Goal: Task Accomplishment & Management: Complete application form

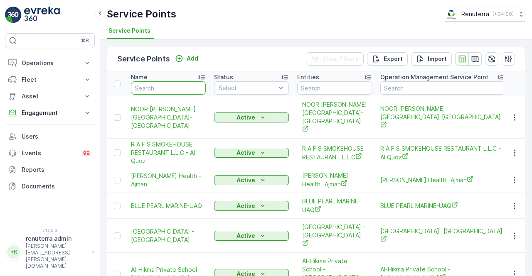
click at [162, 86] on input "text" at bounding box center [168, 87] width 75 height 13
type input "m"
type input "mo"
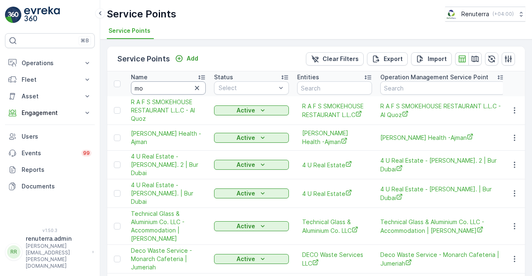
click at [162, 86] on input "mo" at bounding box center [168, 87] width 75 height 13
type input "mod"
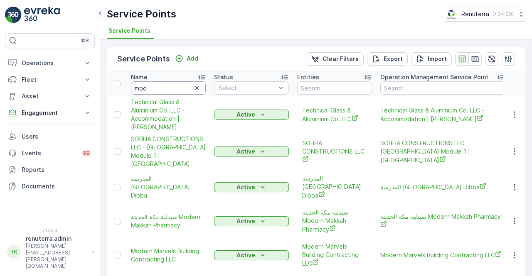
click at [162, 86] on input "mod" at bounding box center [168, 87] width 75 height 13
type input "moder"
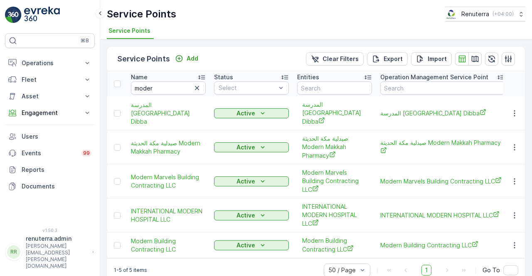
scroll to position [7, 0]
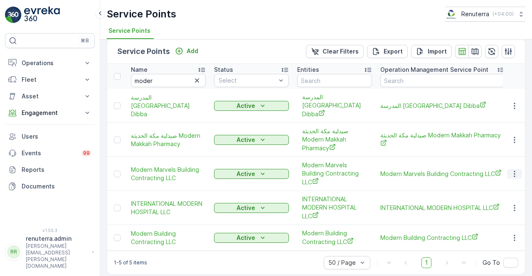
click at [511, 170] on icon "button" at bounding box center [515, 174] width 8 height 8
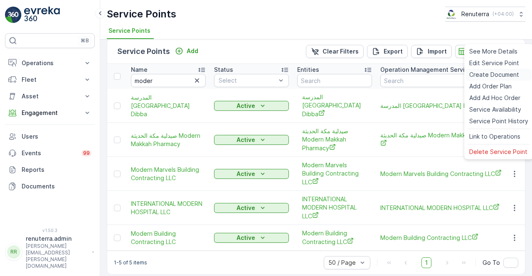
click at [483, 74] on span "Create Document" at bounding box center [494, 75] width 50 height 8
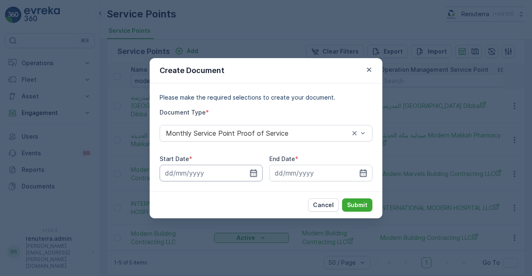
click at [258, 179] on input at bounding box center [211, 173] width 103 height 17
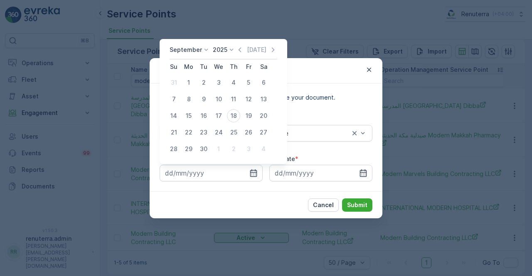
drag, startPoint x: 239, startPoint y: 47, endPoint x: 237, endPoint y: 57, distance: 10.1
click at [238, 49] on icon "button" at bounding box center [240, 50] width 8 height 8
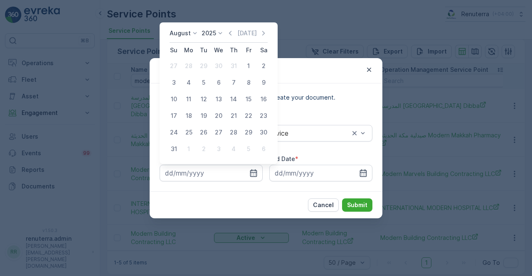
click at [254, 62] on button "1" at bounding box center [248, 66] width 15 height 15
type input "01.08.2025"
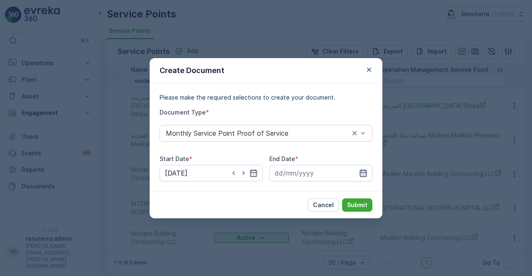
click at [360, 175] on icon "button" at bounding box center [363, 173] width 8 height 8
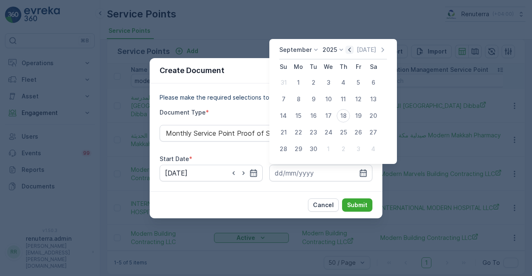
click at [346, 51] on icon "button" at bounding box center [350, 50] width 8 height 8
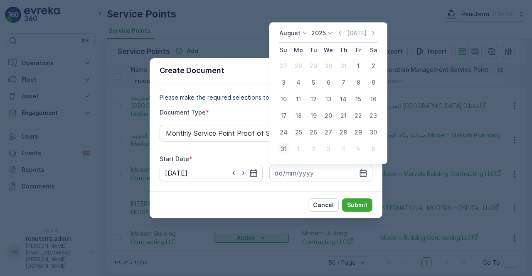
click at [283, 148] on div "31" at bounding box center [283, 149] width 13 height 13
type input "31.08.2025"
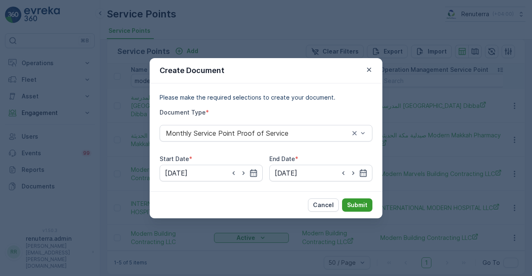
click at [355, 204] on p "Submit" at bounding box center [357, 205] width 20 height 8
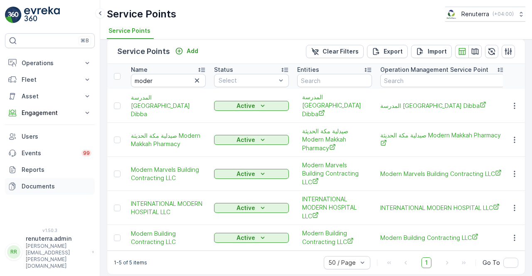
click at [35, 190] on p "Documents" at bounding box center [57, 187] width 70 height 8
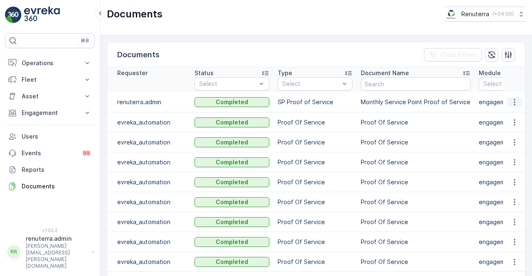
click at [511, 100] on icon "button" at bounding box center [515, 102] width 8 height 8
click at [516, 111] on span "See Details" at bounding box center [512, 114] width 32 height 8
click at [47, 114] on p "Engagement" at bounding box center [50, 113] width 57 height 8
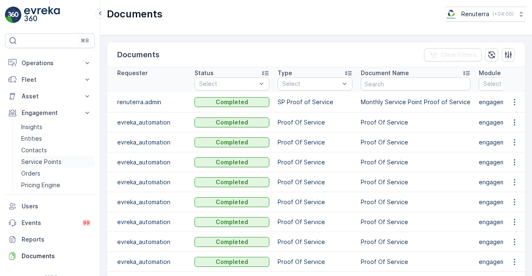
click at [44, 160] on p "Service Points" at bounding box center [41, 162] width 40 height 8
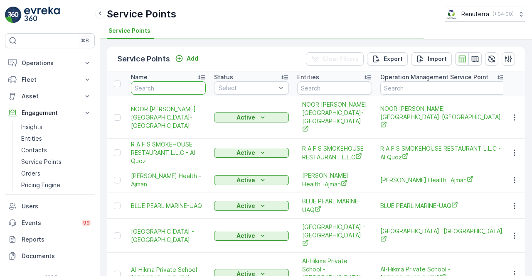
click at [160, 85] on input "text" at bounding box center [168, 87] width 75 height 13
click at [160, 85] on input "m" at bounding box center [168, 87] width 75 height 13
type input "mo"
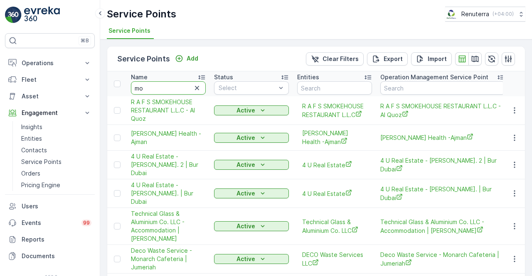
click at [160, 85] on input "mo" at bounding box center [168, 87] width 75 height 13
type input "mode"
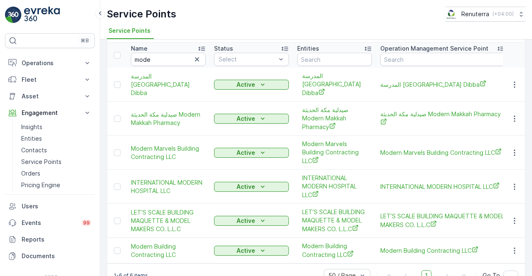
scroll to position [42, 0]
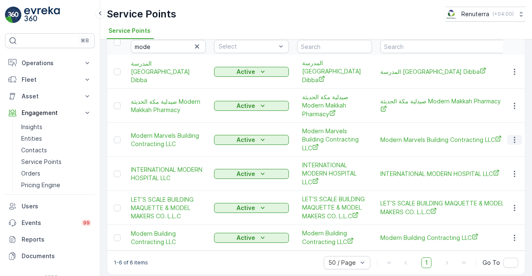
click at [515, 136] on icon "button" at bounding box center [515, 140] width 8 height 8
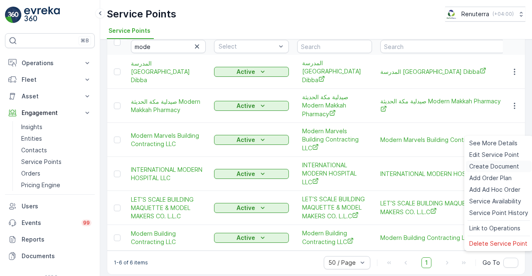
click at [481, 168] on span "Create Document" at bounding box center [494, 167] width 50 height 8
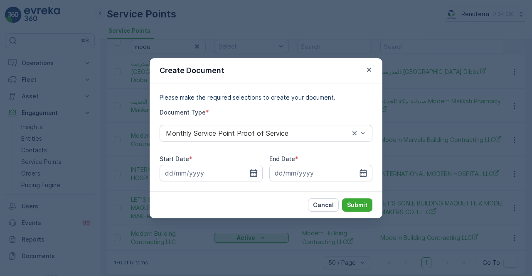
click at [256, 175] on icon "button" at bounding box center [253, 173] width 8 height 8
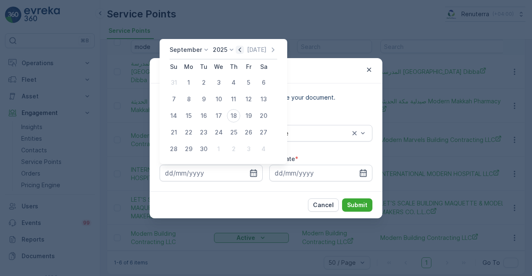
click at [242, 50] on icon "button" at bounding box center [240, 50] width 8 height 8
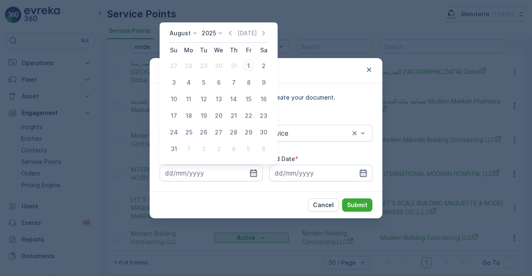
click at [250, 64] on div "1" at bounding box center [248, 65] width 13 height 13
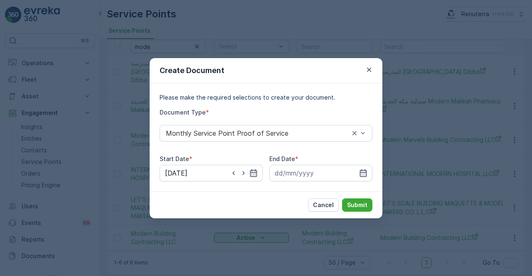
click at [249, 174] on icon "button" at bounding box center [253, 173] width 8 height 8
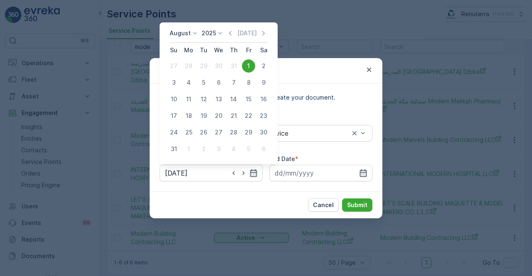
drag, startPoint x: 266, startPoint y: 31, endPoint x: 258, endPoint y: 37, distance: 9.6
click at [265, 31] on icon "button" at bounding box center [263, 33] width 8 height 8
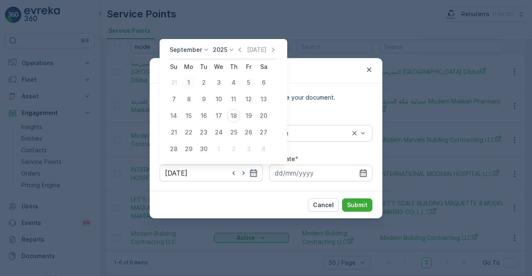
click at [190, 77] on div "1" at bounding box center [188, 82] width 13 height 13
type input "01.09.2025"
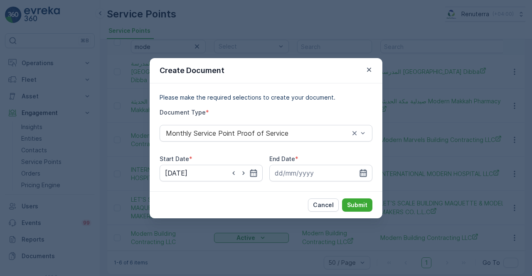
click at [361, 169] on icon "button" at bounding box center [363, 173] width 8 height 8
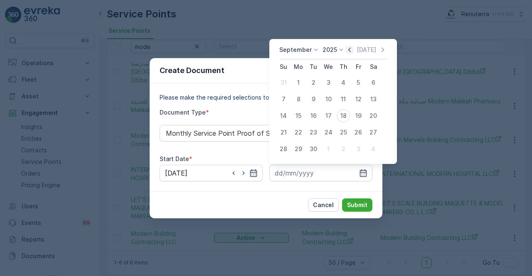
click at [347, 51] on icon "button" at bounding box center [350, 50] width 8 height 8
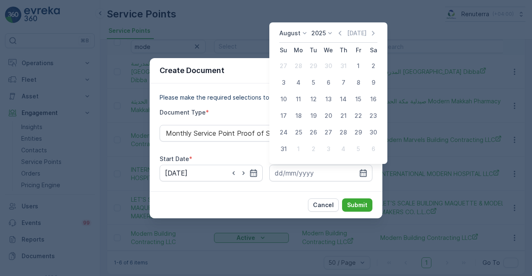
drag, startPoint x: 373, startPoint y: 33, endPoint x: 354, endPoint y: 55, distance: 28.6
click at [373, 35] on icon "button" at bounding box center [373, 33] width 8 height 8
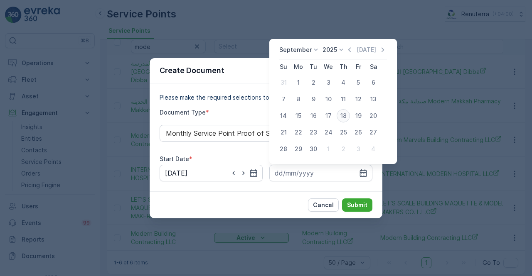
click at [339, 118] on div "18" at bounding box center [343, 115] width 13 height 13
type input "18.09.2025"
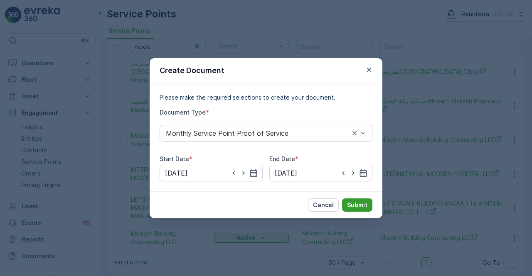
click at [355, 207] on p "Submit" at bounding box center [357, 205] width 20 height 8
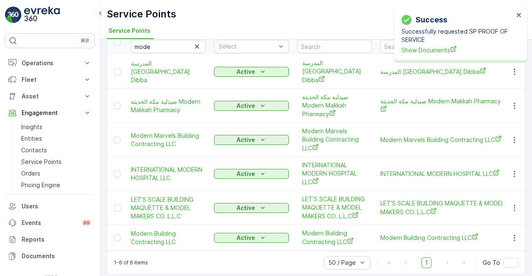
click at [422, 54] on div "Success Successfully requested SP PROOF OF SERVICE Show Documents" at bounding box center [457, 34] width 117 height 45
click at [426, 52] on span "Show Documents" at bounding box center [458, 50] width 112 height 9
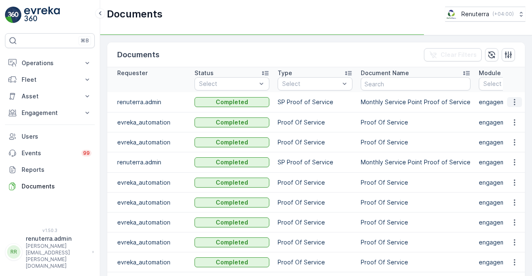
click at [514, 102] on icon "button" at bounding box center [515, 102] width 8 height 8
click at [514, 113] on td at bounding box center [514, 123] width 22 height 20
click at [515, 102] on icon "button" at bounding box center [515, 102] width 8 height 8
click at [516, 110] on span "See Details" at bounding box center [512, 114] width 32 height 8
